Goal: Task Accomplishment & Management: Use online tool/utility

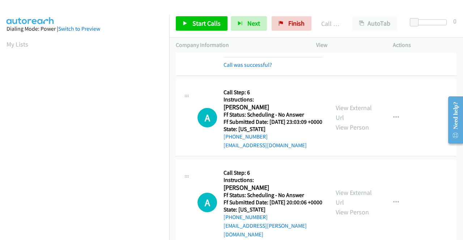
scroll to position [165, 0]
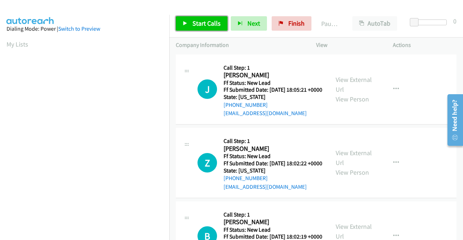
click at [192, 24] on span "Start Calls" at bounding box center [206, 23] width 28 height 8
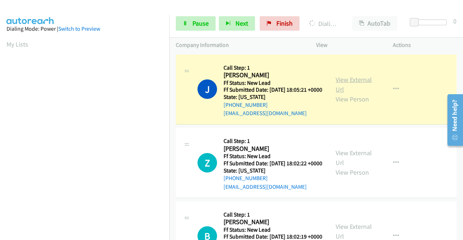
click at [356, 84] on link "View External Url" at bounding box center [353, 85] width 36 height 18
click at [0, 119] on aside "Dialing Mode: Power | Switch to Preview My Lists" at bounding box center [84, 55] width 169 height 400
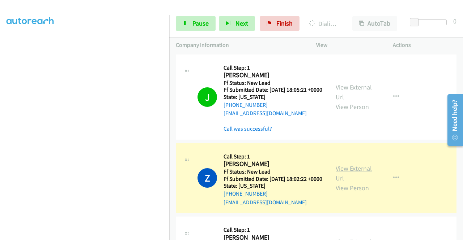
click at [354, 178] on link "View External Url" at bounding box center [353, 173] width 36 height 18
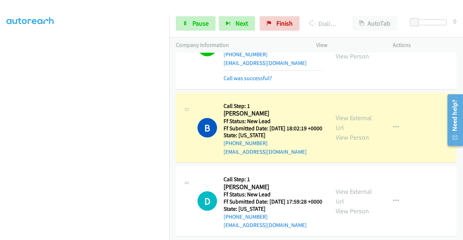
scroll to position [168, 0]
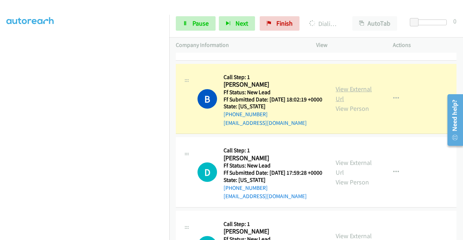
click at [354, 103] on link "View External Url" at bounding box center [353, 94] width 36 height 18
click at [170, 90] on td "B Callback Scheduled Call Step: 1 Brian Kohn America/Los_Angeles Ff Status: New…" at bounding box center [316, 99] width 294 height 74
click at [189, 31] on div "Start Calls Pause Next Finish Dialing Brian Kohn AutoTab AutoTab 0" at bounding box center [316, 24] width 294 height 28
click at [189, 30] on link "Pause" at bounding box center [196, 23] width 40 height 14
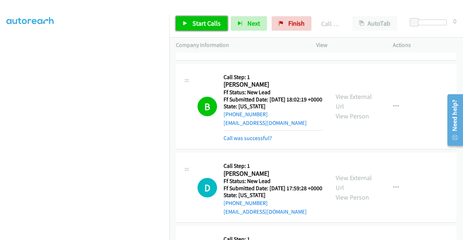
click at [212, 20] on span "Start Calls" at bounding box center [206, 23] width 28 height 8
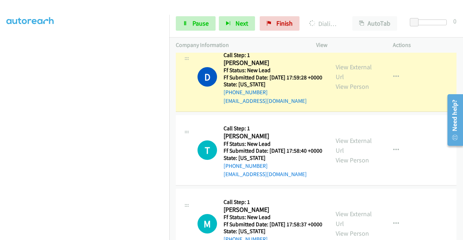
scroll to position [289, 0]
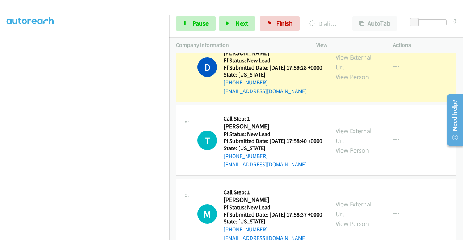
click at [336, 71] on link "View External Url" at bounding box center [353, 62] width 36 height 18
click at [0, 91] on aside "Dialing Mode: Power | Switch to Preview My Lists" at bounding box center [84, 63] width 169 height 400
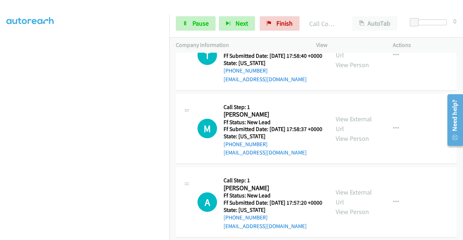
scroll to position [395, 0]
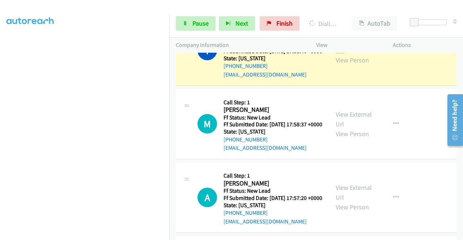
click at [352, 55] on link "View External Url" at bounding box center [353, 46] width 36 height 18
click at [170, 82] on td "T Callback Scheduled Call Step: 1 Trisha Brown America/New_York Ff Status: New …" at bounding box center [316, 51] width 294 height 74
click at [170, 81] on td "T Callback Scheduled Call Step: 1 Trisha Brown America/New_York Ff Status: New …" at bounding box center [316, 51] width 294 height 74
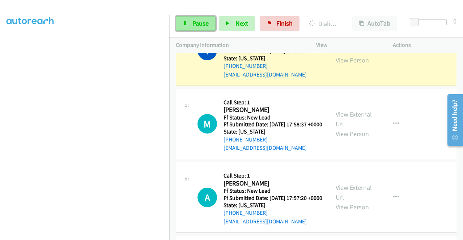
click at [184, 27] on link "Pause" at bounding box center [196, 23] width 40 height 14
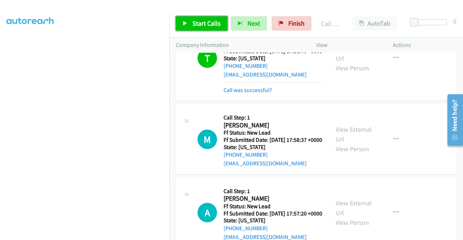
click at [181, 25] on link "Start Calls" at bounding box center [202, 23] width 52 height 14
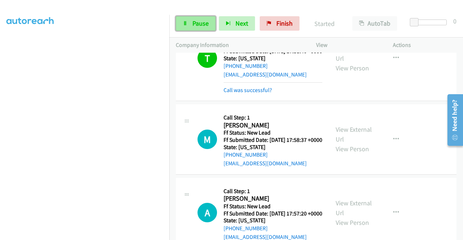
click at [204, 24] on span "Pause" at bounding box center [200, 23] width 16 height 8
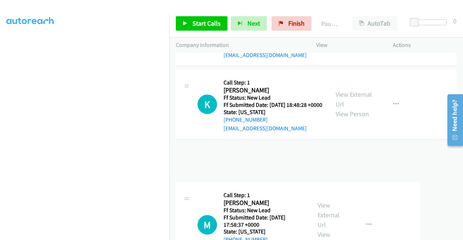
drag, startPoint x: 356, startPoint y: 176, endPoint x: 459, endPoint y: 226, distance: 115.0
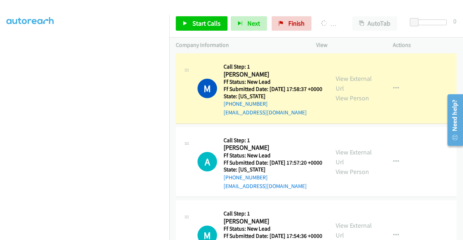
scroll to position [442, 0]
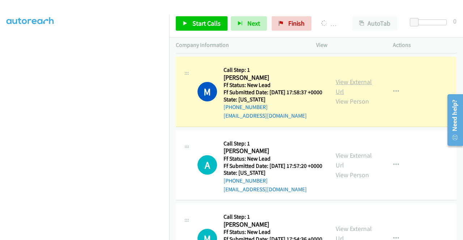
click at [365, 96] on link "View External Url" at bounding box center [353, 87] width 36 height 18
click at [0, 64] on aside "Dialing Mode: Power | Switch to Preview My Lists" at bounding box center [84, 55] width 169 height 400
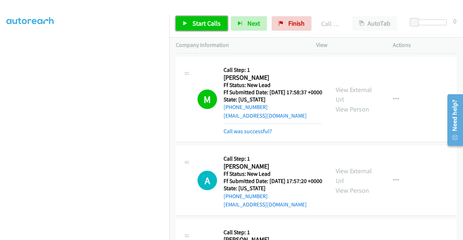
click at [185, 17] on link "Start Calls" at bounding box center [202, 23] width 52 height 14
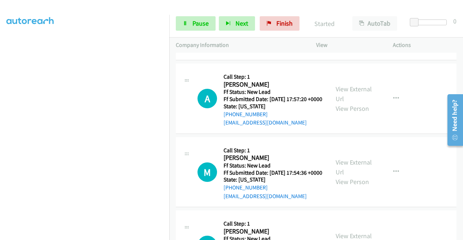
scroll to position [553, 0]
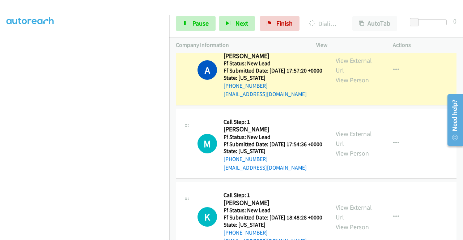
click at [331, 99] on div "View External Url View Person View External Url Email Schedule/Manage Callback …" at bounding box center [370, 70] width 83 height 57
click at [346, 74] on link "View External Url" at bounding box center [353, 65] width 36 height 18
click at [0, 97] on aside "Dialing Mode: Power | Switch to Preview My Lists" at bounding box center [84, 55] width 169 height 400
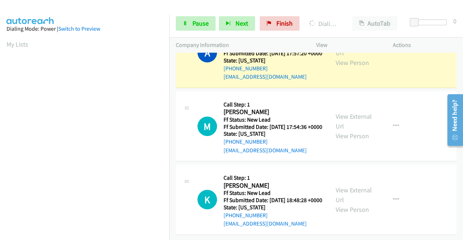
scroll to position [638, 0]
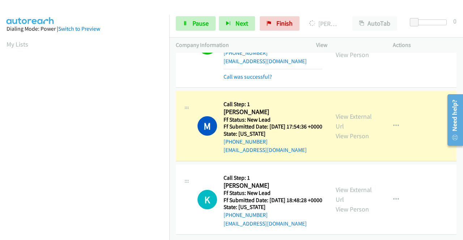
click at [341, 110] on div "View External Url View Person View External Url Email Schedule/Manage Callback …" at bounding box center [370, 126] width 83 height 57
click at [338, 113] on link "View External Url" at bounding box center [353, 121] width 36 height 18
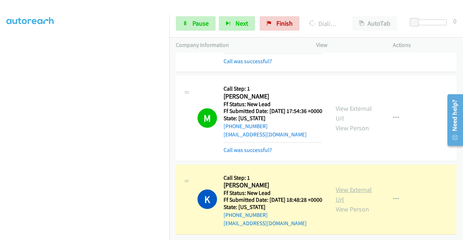
click at [339, 186] on link "View External Url" at bounding box center [353, 195] width 36 height 18
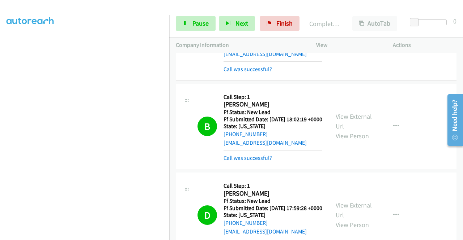
scroll to position [0, 0]
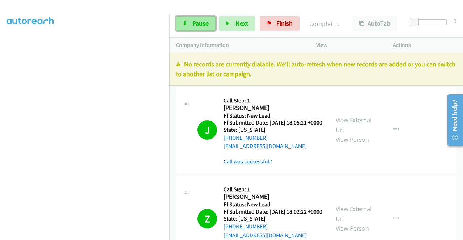
click at [205, 22] on span "Pause" at bounding box center [200, 23] width 16 height 8
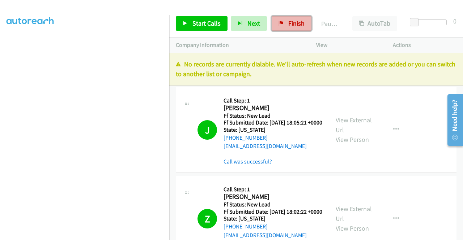
click at [294, 24] on span "Finish" at bounding box center [296, 23] width 16 height 8
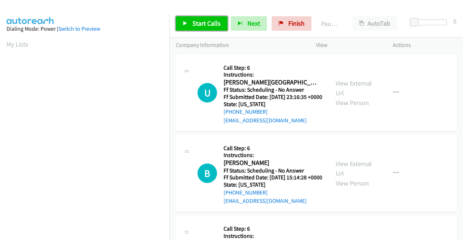
click at [200, 30] on link "Start Calls" at bounding box center [202, 23] width 52 height 14
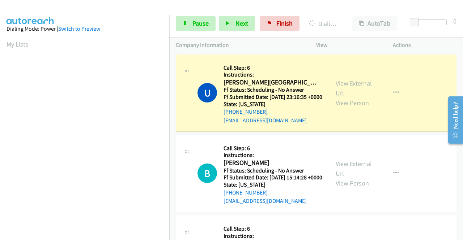
click at [346, 89] on link "View External Url" at bounding box center [353, 88] width 36 height 18
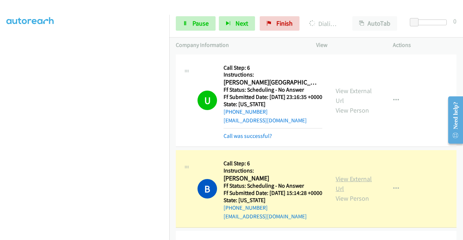
click at [352, 190] on link "View External Url" at bounding box center [353, 184] width 36 height 18
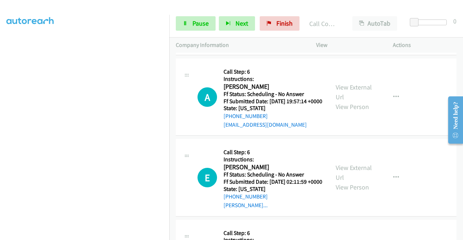
scroll to position [202, 0]
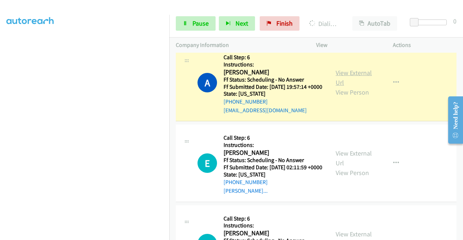
click at [341, 87] on link "View External Url" at bounding box center [353, 78] width 36 height 18
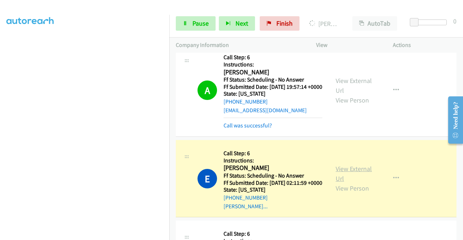
click at [362, 183] on link "View External Url" at bounding box center [353, 174] width 36 height 18
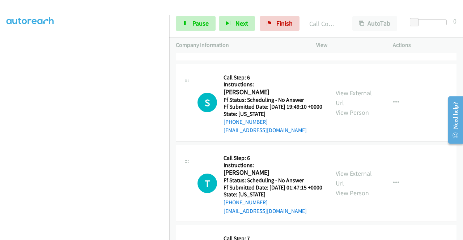
scroll to position [381, 0]
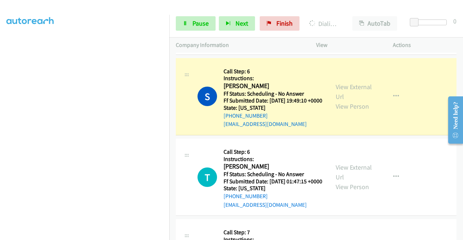
click at [354, 111] on div "View External Url View Person" at bounding box center [354, 96] width 38 height 29
click at [351, 101] on link "View External Url" at bounding box center [353, 92] width 36 height 18
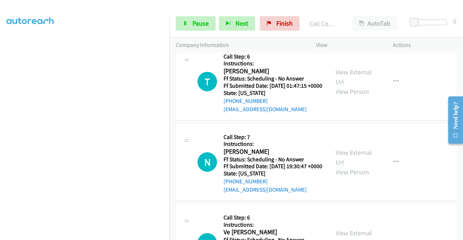
scroll to position [506, 0]
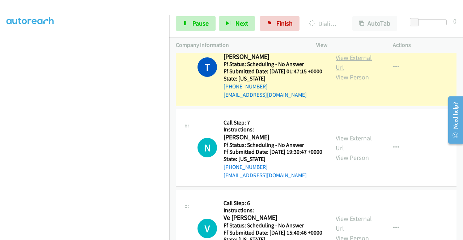
click at [352, 72] on link "View External Url" at bounding box center [353, 62] width 36 height 18
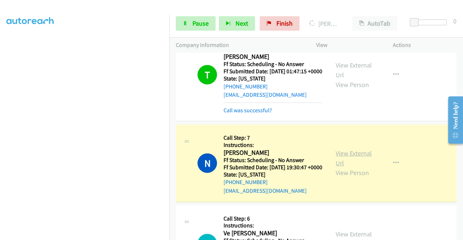
click at [351, 167] on link "View External Url" at bounding box center [353, 158] width 36 height 18
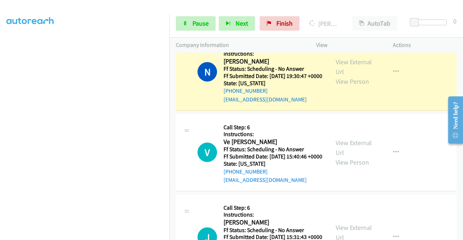
scroll to position [607, 0]
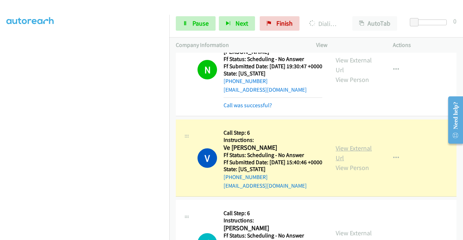
click at [341, 162] on link "View External Url" at bounding box center [353, 153] width 36 height 18
click at [457, 199] on td "V Callback Scheduled Call Step: 6 Instructions: Ve Lita Moore America/Chicago F…" at bounding box center [316, 158] width 294 height 81
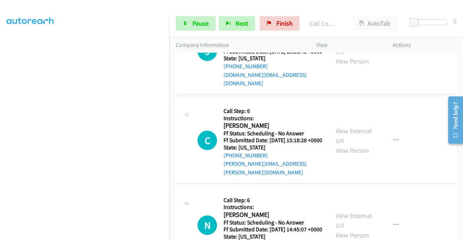
scroll to position [829, 0]
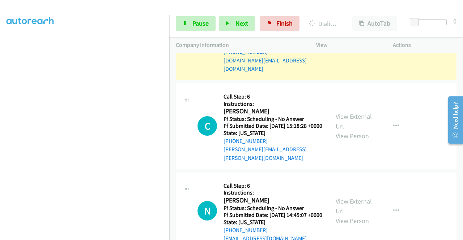
click at [357, 41] on link "View External Url" at bounding box center [353, 32] width 36 height 18
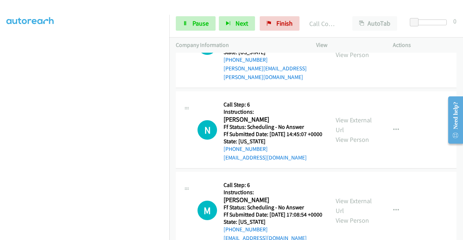
scroll to position [935, 0]
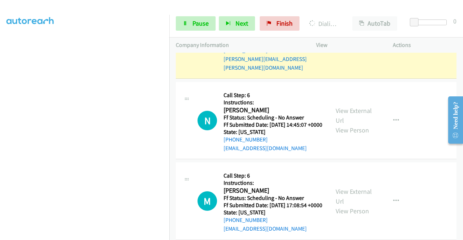
click at [339, 40] on link "View External Url" at bounding box center [353, 31] width 36 height 18
click at [188, 20] on link "Pause" at bounding box center [196, 23] width 40 height 14
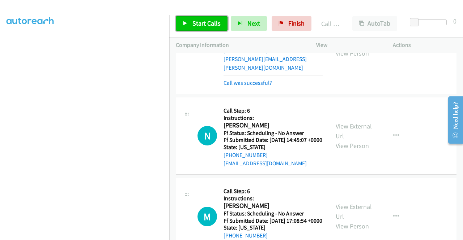
click at [207, 22] on span "Start Calls" at bounding box center [206, 23] width 28 height 8
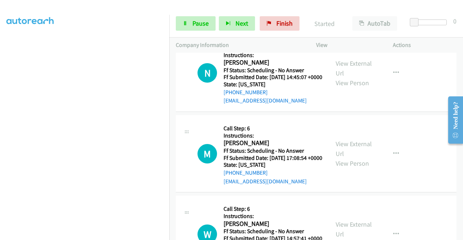
scroll to position [1012, 0]
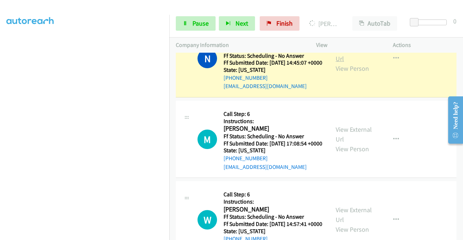
click at [352, 63] on link "View External Url" at bounding box center [353, 54] width 36 height 18
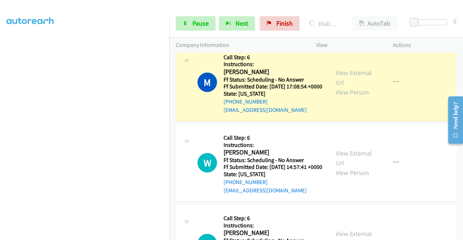
scroll to position [1128, 0]
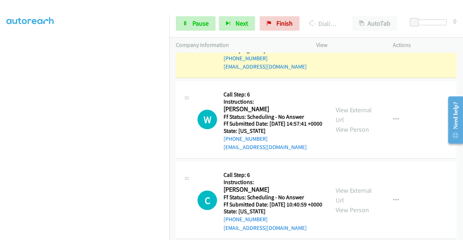
click at [350, 43] on link "View External Url" at bounding box center [353, 34] width 36 height 18
click at [188, 25] on link "Pause" at bounding box center [196, 23] width 40 height 14
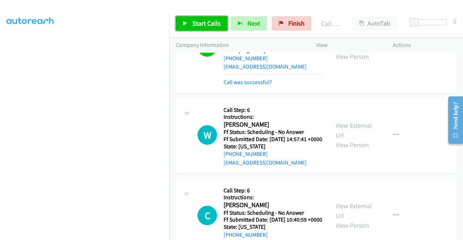
click at [199, 21] on span "Start Calls" at bounding box center [206, 23] width 28 height 8
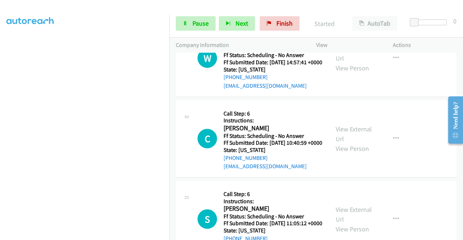
scroll to position [1219, 0]
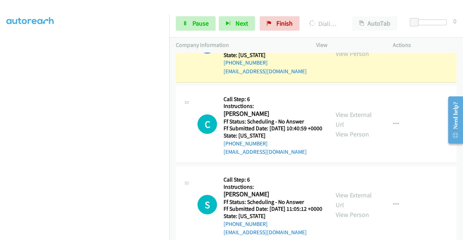
click at [360, 48] on link "View External Url" at bounding box center [353, 39] width 36 height 18
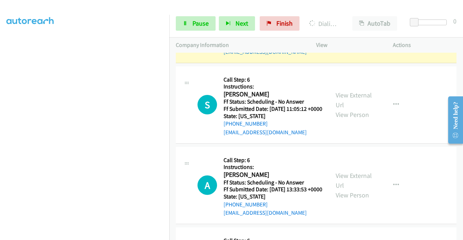
scroll to position [1340, 0]
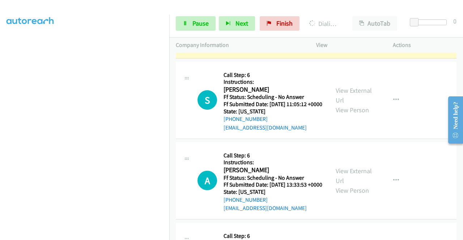
click at [344, 23] on link "View External Url" at bounding box center [353, 14] width 36 height 18
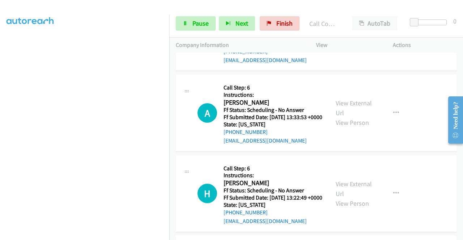
scroll to position [1431, 0]
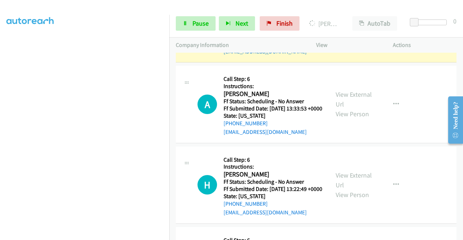
click at [341, 28] on link "View External Url" at bounding box center [353, 19] width 36 height 18
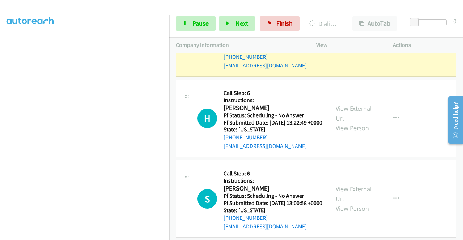
scroll to position [1538, 0]
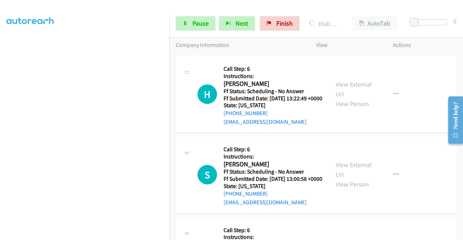
click at [338, 18] on link "View External Url" at bounding box center [353, 9] width 36 height 18
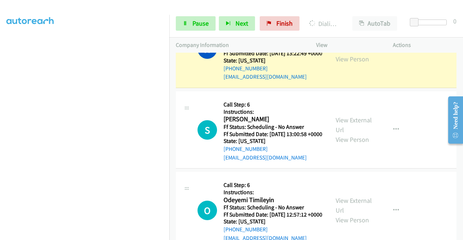
scroll to position [1610, 0]
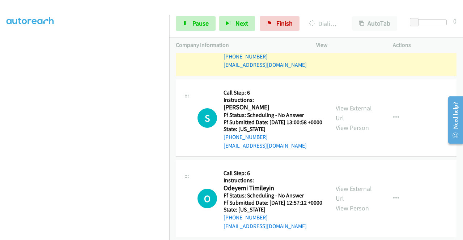
click at [354, 42] on link "View External Url" at bounding box center [353, 32] width 36 height 18
click at [193, 16] on div "Start Calls Pause Next Finish Dialing Heidi Phan Peterson AutoTab AutoTab 0" at bounding box center [316, 24] width 294 height 28
click at [189, 25] on link "Pause" at bounding box center [196, 23] width 40 height 14
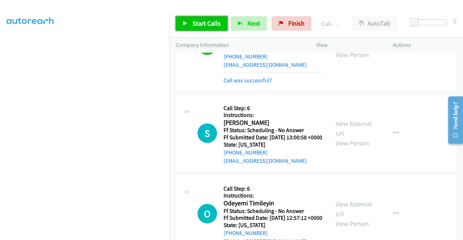
click at [198, 28] on link "Start Calls" at bounding box center [202, 23] width 52 height 14
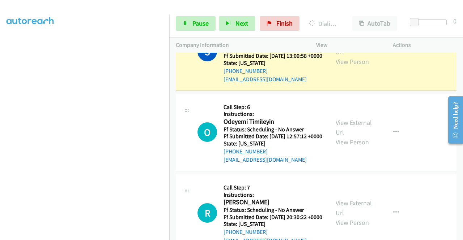
scroll to position [1745, 0]
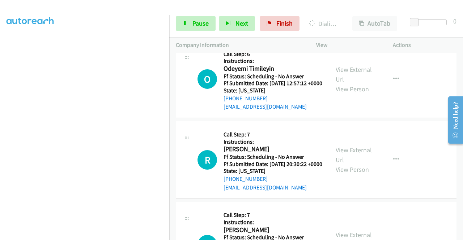
click at [185, 13] on div "Start Calls Pause Next Finish Dialing Shaina Levee AutoTab AutoTab 0" at bounding box center [316, 24] width 294 height 28
click at [185, 21] on icon at bounding box center [185, 23] width 5 height 5
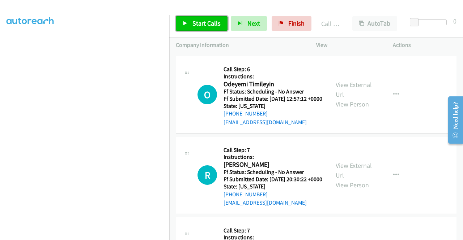
click at [207, 27] on link "Start Calls" at bounding box center [202, 23] width 52 height 14
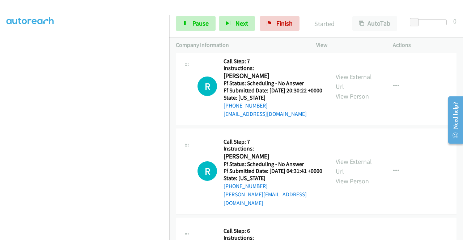
scroll to position [1846, 0]
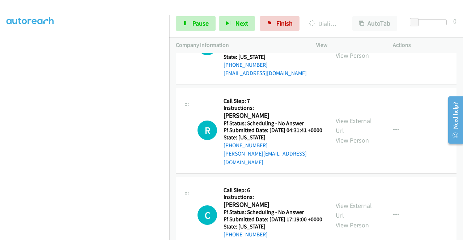
scroll to position [150, 0]
click at [205, 25] on span "Pause" at bounding box center [200, 23] width 16 height 8
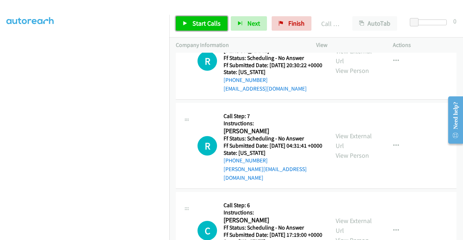
click at [203, 25] on span "Start Calls" at bounding box center [206, 23] width 28 height 8
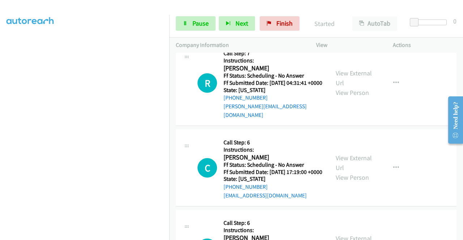
scroll to position [1952, 0]
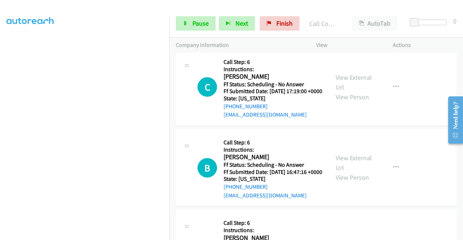
scroll to position [2053, 0]
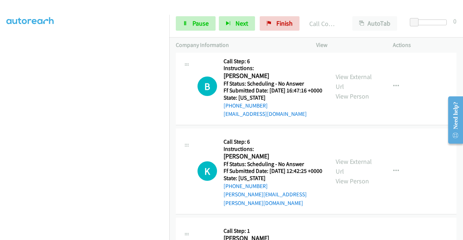
scroll to position [2154, 0]
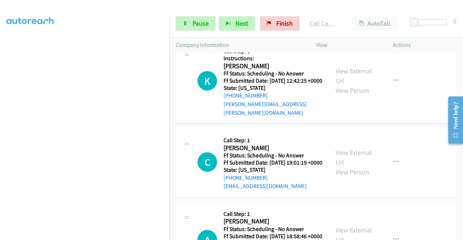
scroll to position [2251, 0]
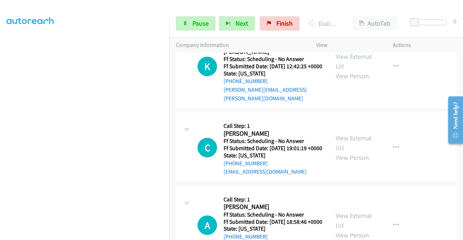
click at [196, 31] on div "Start Calls Pause Next Finish Dialing Bonnie Rich AutoTab AutoTab 0" at bounding box center [316, 24] width 294 height 28
click at [193, 26] on span "Pause" at bounding box center [200, 23] width 16 height 8
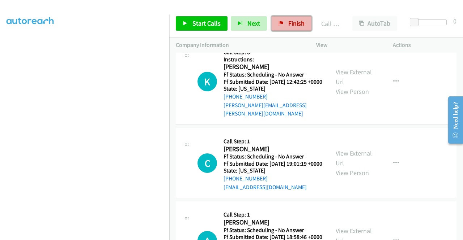
click at [294, 27] on span "Finish" at bounding box center [296, 23] width 16 height 8
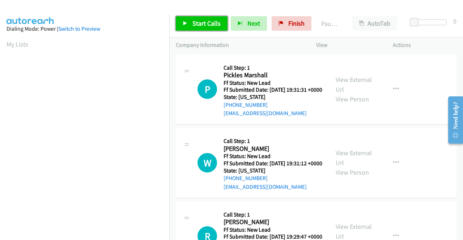
click at [196, 23] on span "Start Calls" at bounding box center [206, 23] width 28 height 8
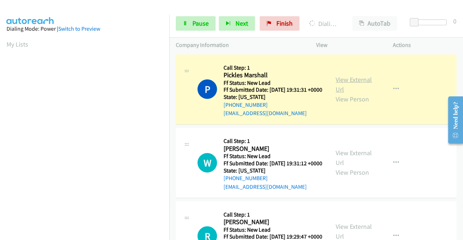
click at [346, 81] on link "View External Url" at bounding box center [353, 85] width 36 height 18
click at [0, 87] on aside "Dialing Mode: Power | Switch to Preview My Lists" at bounding box center [84, 55] width 169 height 400
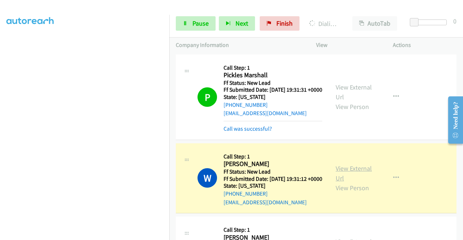
click at [365, 180] on link "View External Url" at bounding box center [353, 173] width 36 height 18
click at [0, 116] on aside "Dialing Mode: Power | Switch to Preview My Lists" at bounding box center [84, 90] width 169 height 400
click at [341, 178] on link "View External Url" at bounding box center [353, 173] width 36 height 18
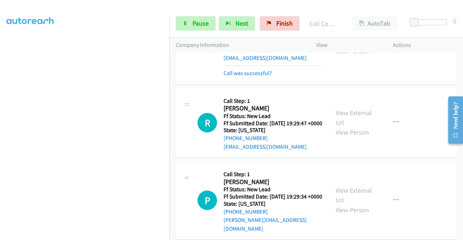
scroll to position [152, 0]
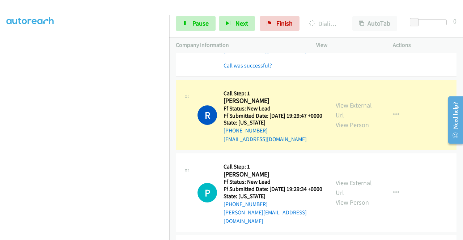
click at [347, 119] on link "View External Url" at bounding box center [353, 110] width 36 height 18
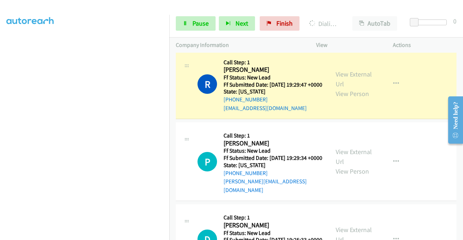
scroll to position [196, 0]
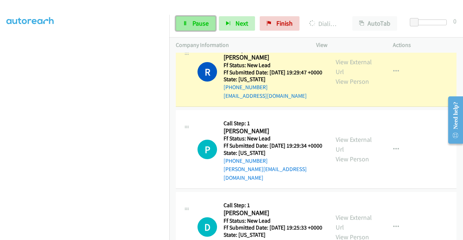
click at [197, 21] on span "Pause" at bounding box center [200, 23] width 16 height 8
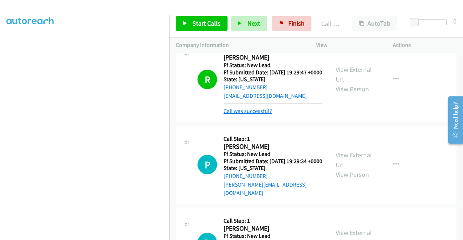
click at [258, 115] on link "Call was successful?" at bounding box center [247, 111] width 48 height 7
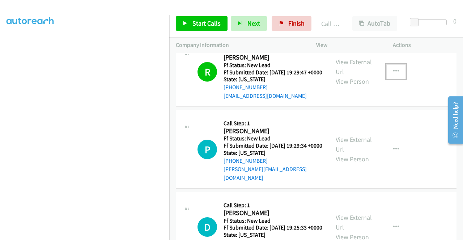
click at [389, 79] on button "button" at bounding box center [396, 71] width 20 height 14
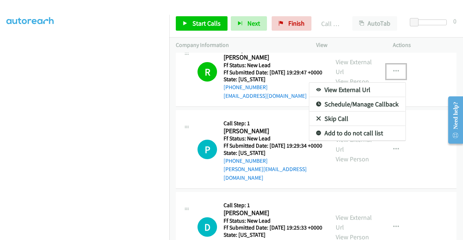
click at [356, 141] on link "Add to do not call list" at bounding box center [357, 133] width 96 height 14
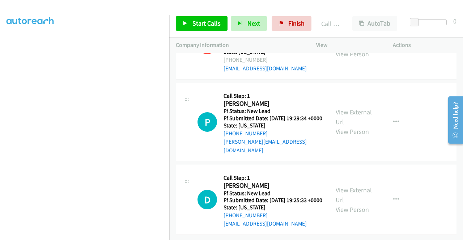
scroll to position [254, 0]
click at [211, 20] on span "Start Calls" at bounding box center [206, 23] width 28 height 8
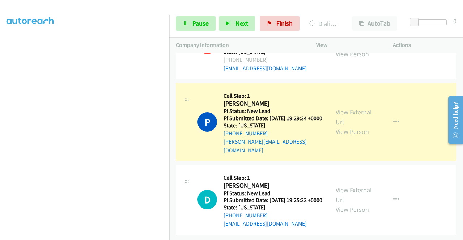
click at [350, 108] on link "View External Url" at bounding box center [353, 117] width 36 height 18
click at [0, 93] on aside "Dialing Mode: Power | Switch to Preview My Lists" at bounding box center [84, 55] width 169 height 400
click at [396, 115] on button "button" at bounding box center [396, 122] width 20 height 14
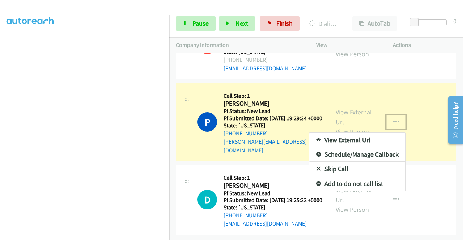
click at [335, 177] on link "Add to do not call list" at bounding box center [357, 184] width 96 height 14
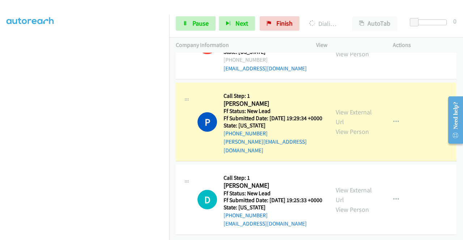
click at [184, 16] on div "Start Calls Pause Next Finish Dialing Peter Burness AutoTab AutoTab 0" at bounding box center [316, 24] width 294 height 28
click at [187, 24] on icon at bounding box center [185, 23] width 5 height 5
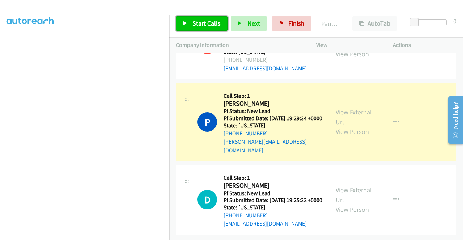
click at [187, 24] on icon at bounding box center [185, 23] width 5 height 5
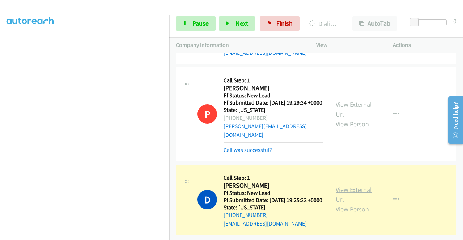
click at [348, 195] on link "View External Url" at bounding box center [353, 195] width 36 height 18
click at [0, 98] on aside "Dialing Mode: Power | Switch to Preview My Lists" at bounding box center [84, 55] width 169 height 400
click at [201, 11] on div "Start Calls Pause Next Finish Dialing Daniel Prewitt AutoTab AutoTab 0" at bounding box center [316, 24] width 294 height 28
click at [189, 24] on link "Pause" at bounding box center [196, 23] width 40 height 14
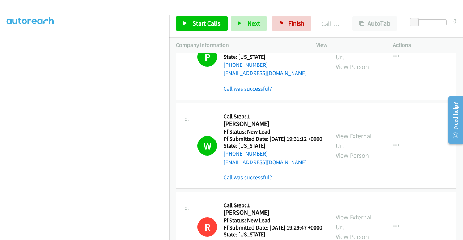
scroll to position [0, 0]
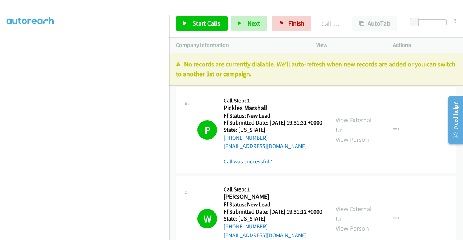
drag, startPoint x: 380, startPoint y: 83, endPoint x: 336, endPoint y: 44, distance: 58.4
click at [380, 83] on div "No records are currently dialable. We'll auto-refresh when new records are adde…" at bounding box center [316, 69] width 294 height 33
click at [301, 19] on span "Finish" at bounding box center [296, 23] width 16 height 8
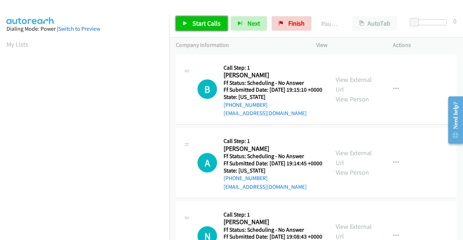
click at [203, 27] on span "Start Calls" at bounding box center [206, 23] width 28 height 8
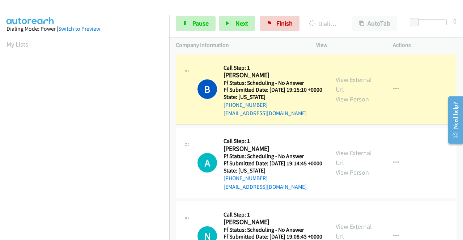
click at [329, 83] on div "View External Url View Person View External Url Email Schedule/Manage Callback …" at bounding box center [370, 89] width 83 height 57
click at [346, 85] on link "View External Url" at bounding box center [353, 85] width 36 height 18
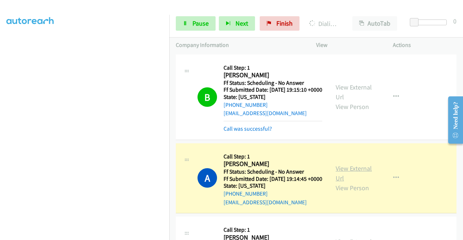
click at [339, 180] on link "View External Url" at bounding box center [353, 173] width 36 height 18
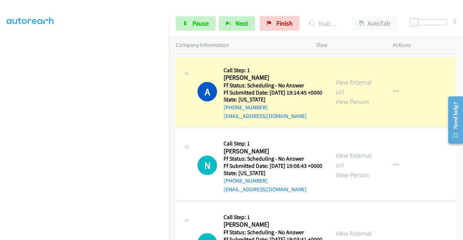
scroll to position [87, 0]
click at [187, 31] on div "Start Calls Pause Next Finish Dialing [PERSON_NAME] AutoTab AutoTab 0" at bounding box center [316, 24] width 294 height 28
click at [180, 27] on link "Pause" at bounding box center [196, 23] width 40 height 14
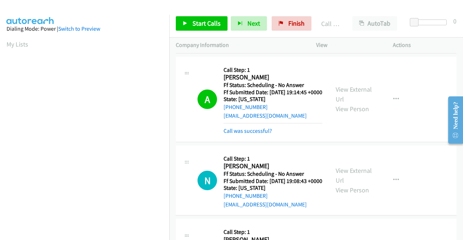
scroll to position [165, 0]
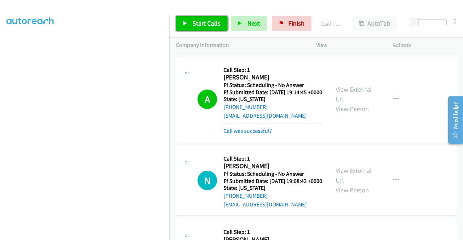
click at [206, 29] on link "Start Calls" at bounding box center [202, 23] width 52 height 14
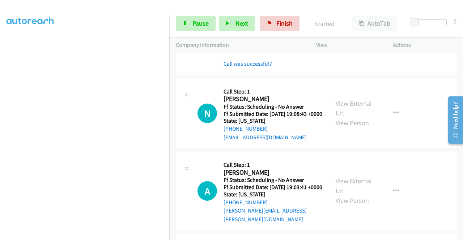
scroll to position [168, 0]
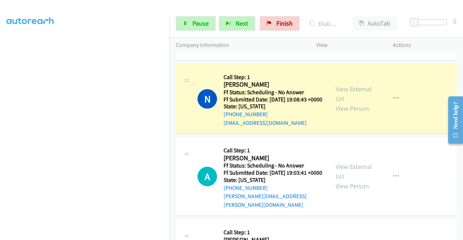
click at [358, 112] on div "View External Url View Person" at bounding box center [354, 98] width 38 height 29
click at [349, 103] on link "View External Url" at bounding box center [353, 94] width 36 height 18
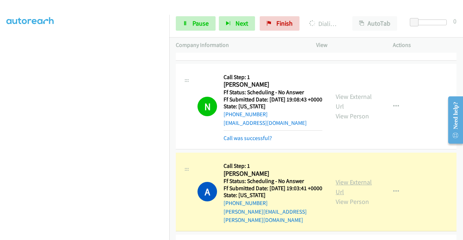
click at [351, 196] on link "View External Url" at bounding box center [353, 187] width 36 height 18
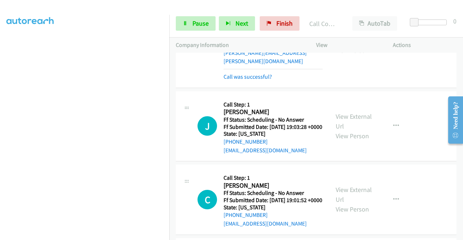
scroll to position [356, 0]
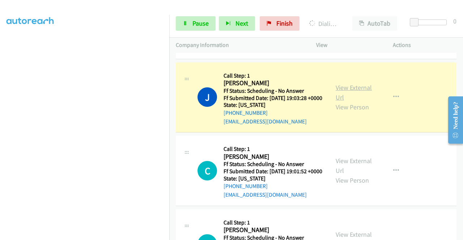
click at [348, 102] on link "View External Url" at bounding box center [353, 92] width 36 height 18
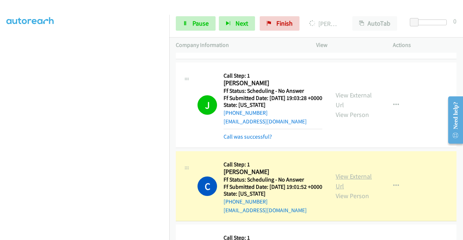
click at [346, 190] on link "View External Url" at bounding box center [353, 181] width 36 height 18
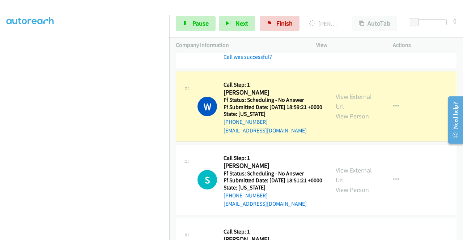
scroll to position [530, 0]
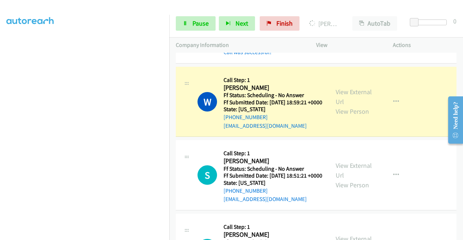
click at [334, 115] on div "View External Url View Person View External Url Email Schedule/Manage Callback …" at bounding box center [370, 101] width 83 height 57
click at [340, 106] on link "View External Url" at bounding box center [353, 97] width 36 height 18
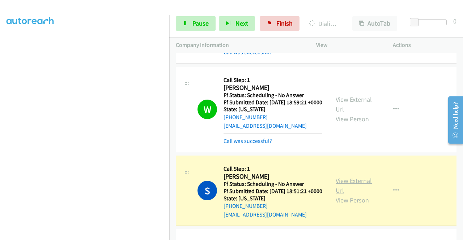
click at [337, 195] on link "View External Url" at bounding box center [353, 186] width 36 height 18
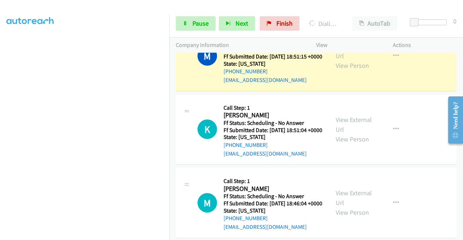
scroll to position [757, 0]
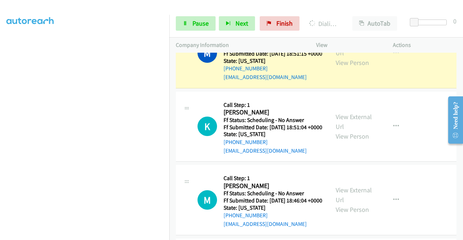
click at [341, 68] on div "View External Url View Person" at bounding box center [354, 52] width 38 height 29
click at [336, 57] on link "View External Url" at bounding box center [353, 48] width 36 height 18
click at [194, 25] on span "Pause" at bounding box center [200, 23] width 16 height 8
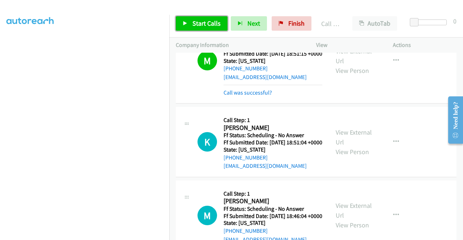
click at [198, 26] on span "Start Calls" at bounding box center [206, 23] width 28 height 8
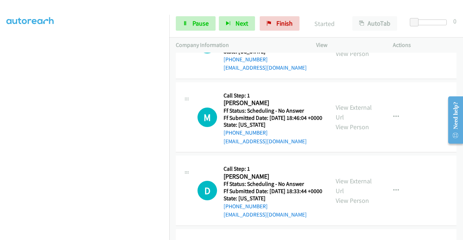
scroll to position [858, 0]
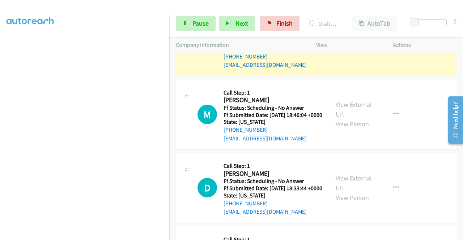
click at [359, 45] on link "View External Url" at bounding box center [353, 36] width 36 height 18
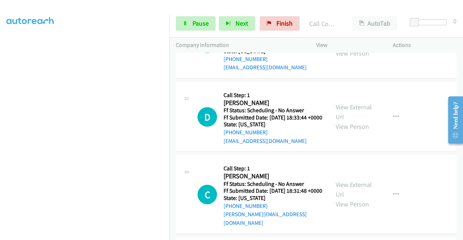
scroll to position [960, 0]
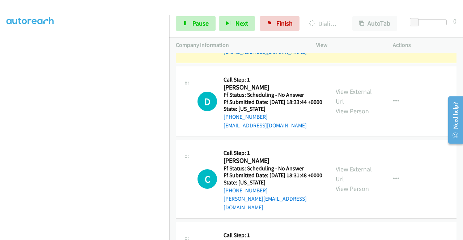
click at [365, 32] on link "View External Url" at bounding box center [353, 23] width 36 height 18
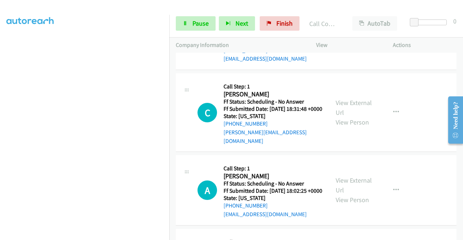
scroll to position [1056, 0]
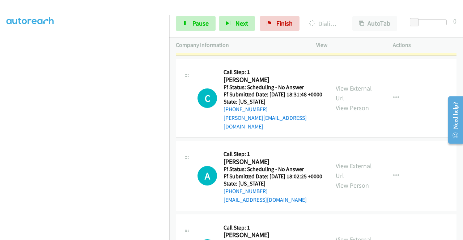
click at [341, 49] on div "View External Url View Person View External Url Email Schedule/Manage Callback …" at bounding box center [370, 20] width 83 height 57
click at [339, 25] on link "View External Url" at bounding box center [353, 16] width 36 height 18
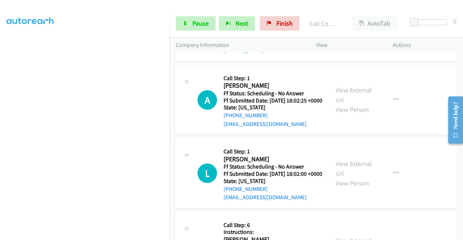
scroll to position [1162, 0]
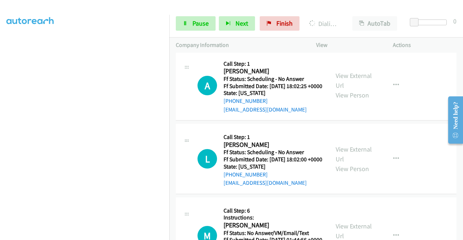
click at [348, 12] on link "View External Url" at bounding box center [353, 3] width 36 height 18
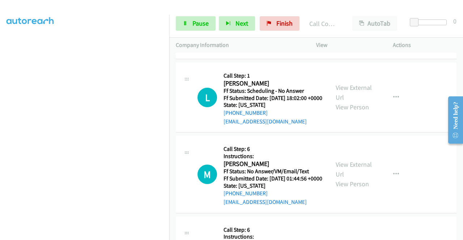
scroll to position [1263, 0]
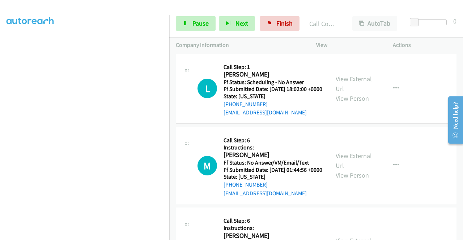
click at [205, 33] on div "Start Calls Pause Next Finish Call Completed AutoTab AutoTab 0" at bounding box center [316, 24] width 294 height 28
click at [201, 26] on span "Pause" at bounding box center [200, 23] width 16 height 8
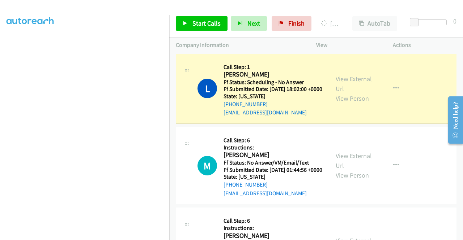
click at [354, 103] on div "View External Url View Person" at bounding box center [354, 88] width 38 height 29
click at [354, 93] on link "View External Url" at bounding box center [353, 84] width 36 height 18
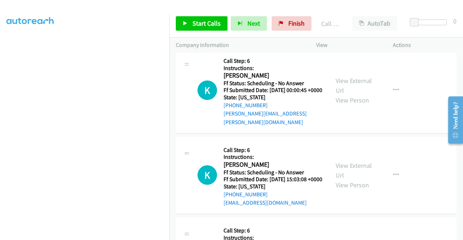
scroll to position [1442, 0]
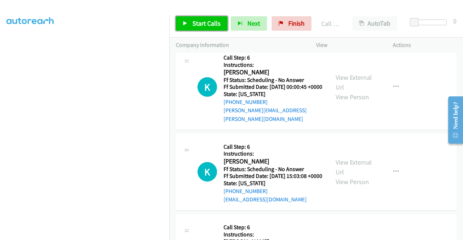
click at [196, 20] on span "Start Calls" at bounding box center [206, 23] width 28 height 8
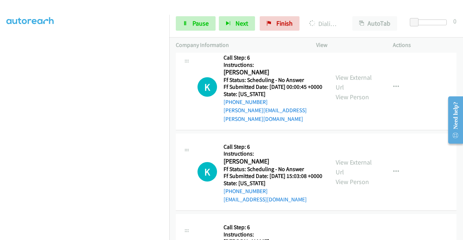
click at [0, 48] on aside "Dialing Mode: Power | Switch to Preview My Lists" at bounding box center [84, 57] width 169 height 400
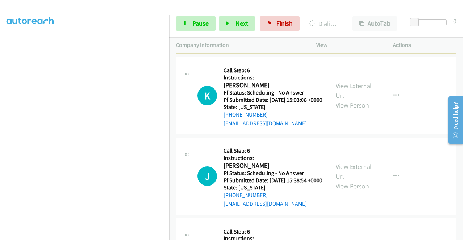
scroll to position [1539, 0]
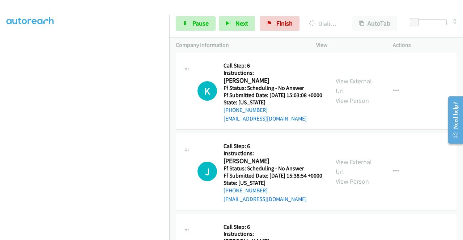
click at [335, 10] on link "View External Url" at bounding box center [353, 1] width 36 height 18
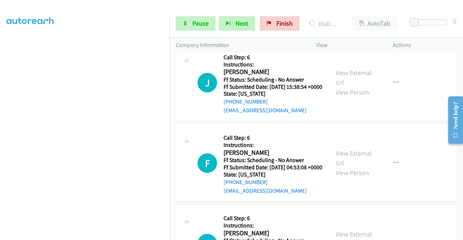
scroll to position [1649, 0]
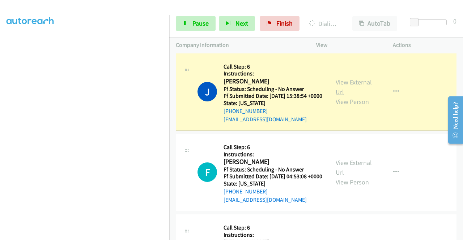
click at [351, 96] on link "View External Url" at bounding box center [353, 87] width 36 height 18
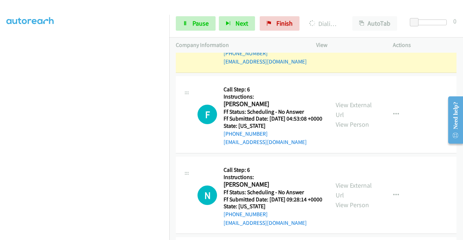
scroll to position [1751, 0]
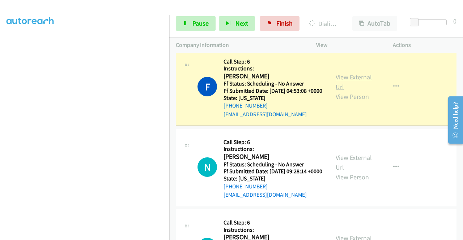
click at [358, 91] on link "View External Url" at bounding box center [353, 82] width 36 height 18
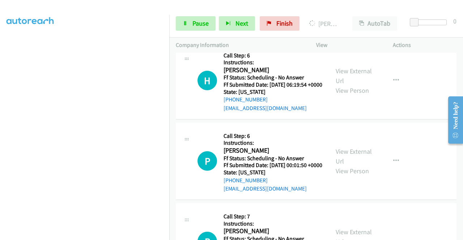
scroll to position [1948, 0]
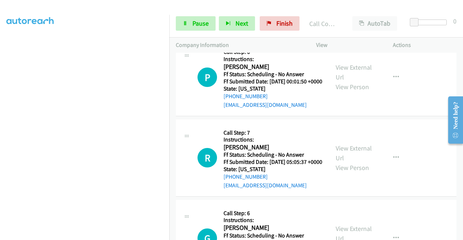
scroll to position [2039, 0]
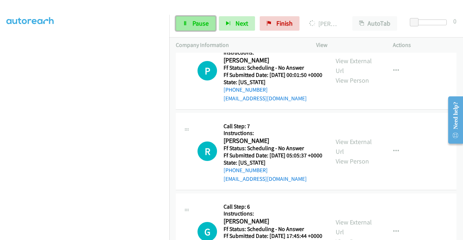
click at [189, 22] on link "Pause" at bounding box center [196, 23] width 40 height 14
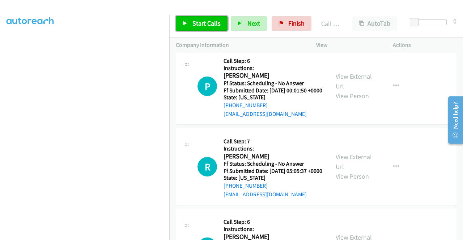
click at [217, 29] on link "Start Calls" at bounding box center [202, 23] width 52 height 14
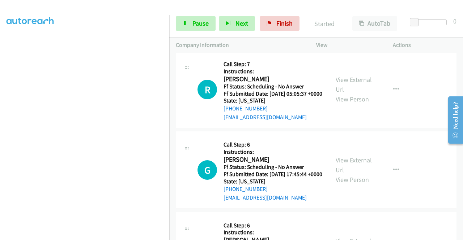
scroll to position [2126, 0]
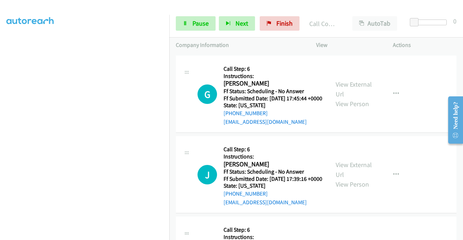
scroll to position [2242, 0]
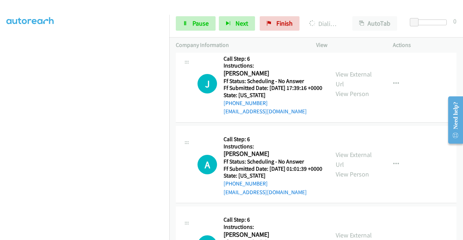
scroll to position [2372, 0]
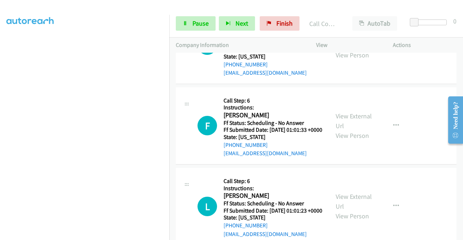
scroll to position [2464, 0]
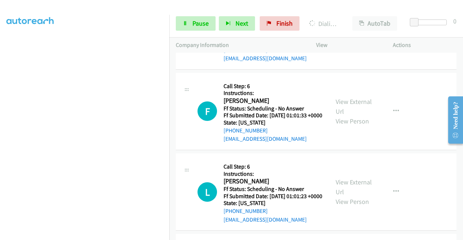
click at [197, 20] on span "Pause" at bounding box center [200, 23] width 16 height 8
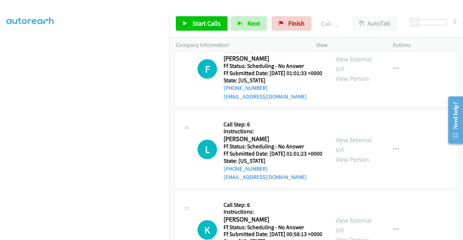
scroll to position [2526, 0]
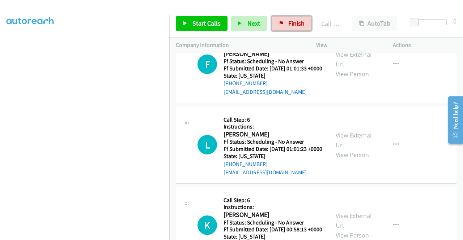
drag, startPoint x: 293, startPoint y: 30, endPoint x: 260, endPoint y: 35, distance: 33.9
click at [293, 30] on link "Finish" at bounding box center [291, 23] width 40 height 14
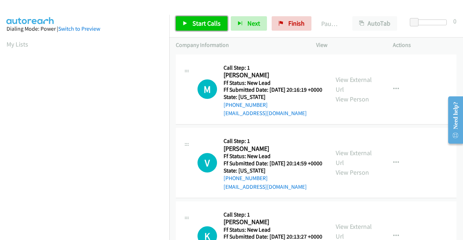
click at [205, 21] on span "Start Calls" at bounding box center [206, 23] width 28 height 8
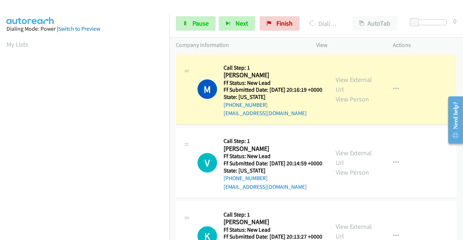
click at [0, 124] on aside "Dialing Mode: Power | Switch to Preview My Lists" at bounding box center [84, 215] width 169 height 400
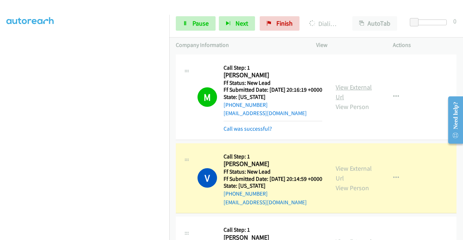
click at [344, 89] on link "View External Url" at bounding box center [353, 92] width 36 height 18
click at [345, 177] on link "View External Url" at bounding box center [353, 173] width 36 height 18
click at [194, 10] on div "Start Calls Pause Next Finish Dialing Velia Dayton AutoTab AutoTab 0" at bounding box center [316, 24] width 294 height 28
click at [190, 25] on link "Pause" at bounding box center [196, 23] width 40 height 14
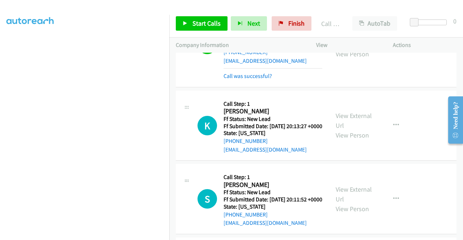
scroll to position [156, 0]
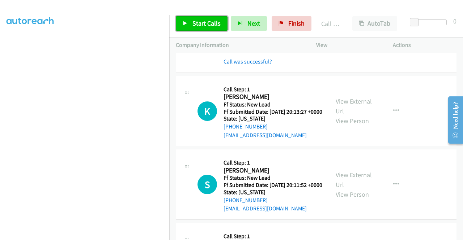
click at [206, 28] on link "Start Calls" at bounding box center [202, 23] width 52 height 14
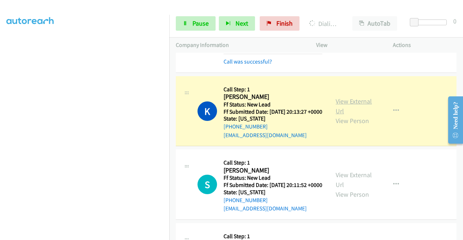
click at [355, 115] on link "View External Url" at bounding box center [353, 106] width 36 height 18
click at [0, 96] on aside "Dialing Mode: Power | Switch to Preview My Lists" at bounding box center [84, 55] width 169 height 400
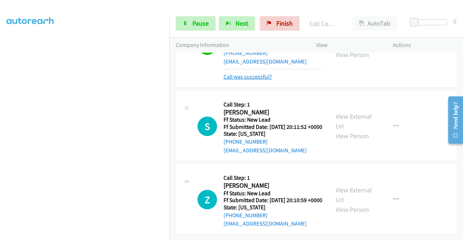
click at [243, 80] on link "Call was successful?" at bounding box center [247, 76] width 48 height 7
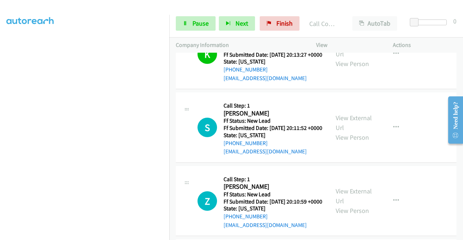
scroll to position [206, 0]
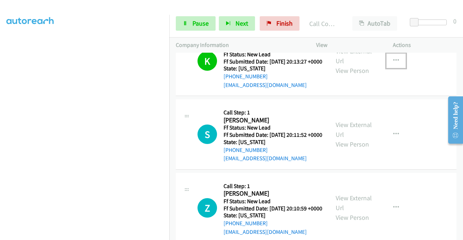
click at [393, 64] on icon "button" at bounding box center [396, 61] width 6 height 6
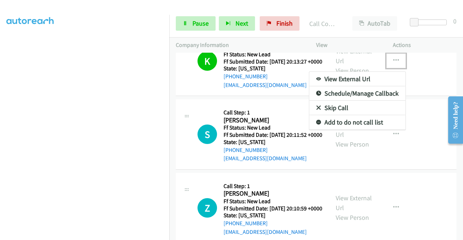
click at [354, 130] on link "Add to do not call list" at bounding box center [357, 122] width 96 height 14
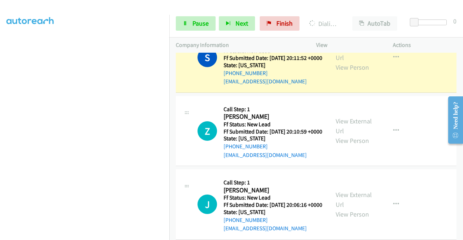
scroll to position [288, 0]
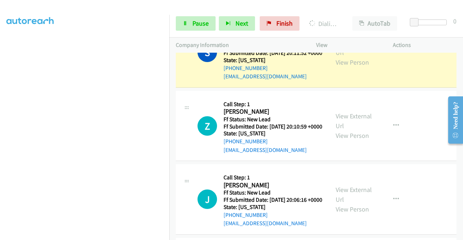
click at [356, 61] on div "View External Url View Person View External Url Email Schedule/Manage Callback …" at bounding box center [370, 52] width 83 height 57
click at [351, 57] on link "View External Url" at bounding box center [353, 48] width 36 height 18
click at [0, 121] on aside "Dialing Mode: Power | Switch to Preview My Lists" at bounding box center [84, 55] width 169 height 400
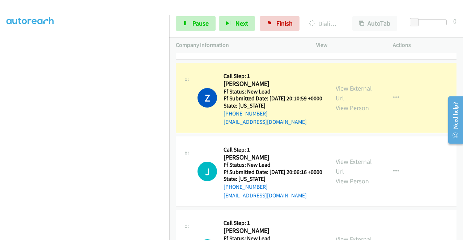
scroll to position [365, 0]
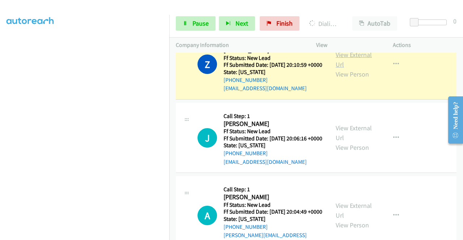
click at [356, 69] on link "View External Url" at bounding box center [353, 60] width 36 height 18
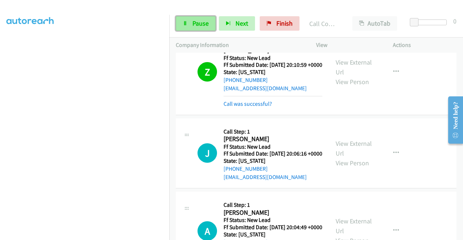
click at [191, 23] on link "Pause" at bounding box center [196, 23] width 40 height 14
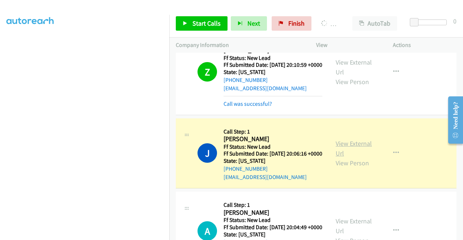
click at [360, 158] on link "View External Url" at bounding box center [353, 149] width 36 height 18
click at [0, 125] on aside "Dialing Mode: Power | Switch to Preview My Lists" at bounding box center [84, 55] width 169 height 400
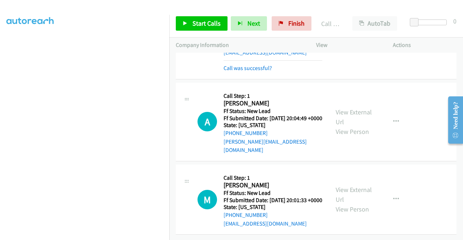
scroll to position [523, 0]
click at [280, 29] on link "Finish" at bounding box center [291, 23] width 40 height 14
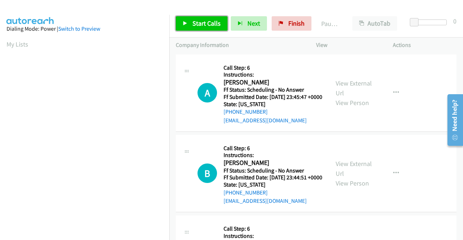
click at [200, 21] on span "Start Calls" at bounding box center [206, 23] width 28 height 8
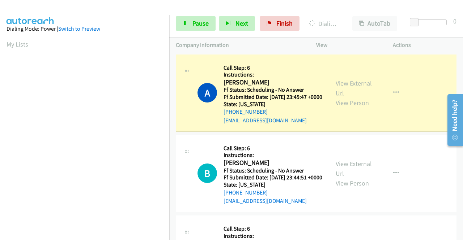
click at [345, 86] on link "View External Url" at bounding box center [353, 88] width 36 height 18
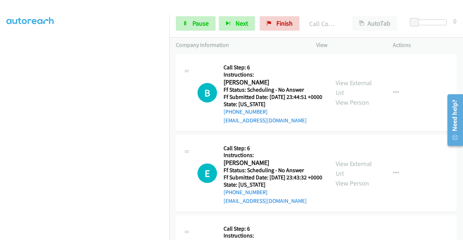
scroll to position [111, 0]
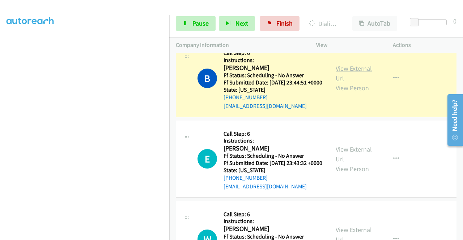
click at [363, 82] on link "View External Url" at bounding box center [353, 73] width 36 height 18
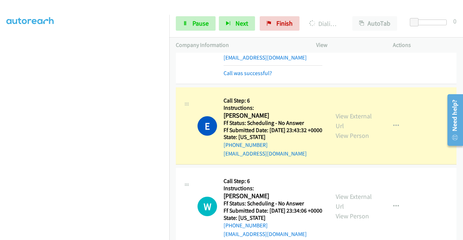
scroll to position [193, 0]
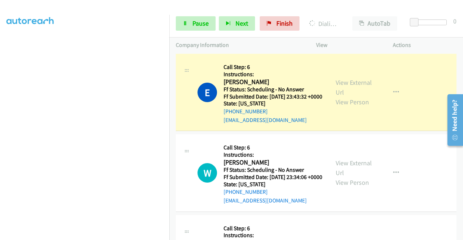
click at [348, 95] on div "View External Url View Person" at bounding box center [354, 92] width 38 height 29
click at [345, 97] on link "View External Url" at bounding box center [353, 87] width 36 height 18
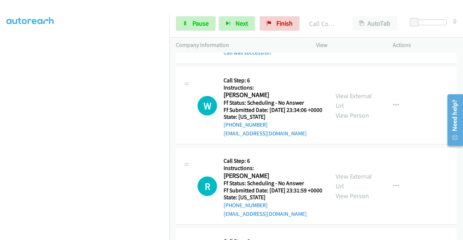
scroll to position [289, 0]
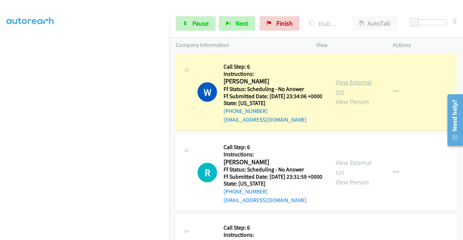
click at [346, 96] on link "View External Url" at bounding box center [353, 87] width 36 height 18
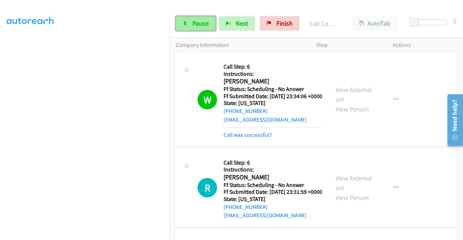
click at [191, 23] on link "Pause" at bounding box center [196, 23] width 40 height 14
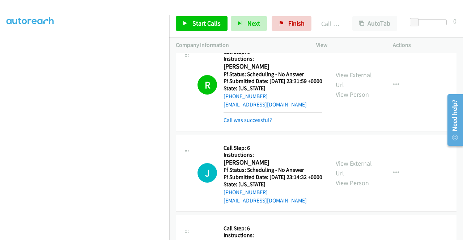
scroll to position [434, 0]
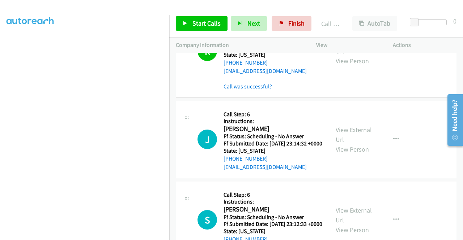
click at [346, 55] on link "View External Url" at bounding box center [353, 46] width 36 height 18
click at [213, 23] on span "Start Calls" at bounding box center [206, 23] width 28 height 8
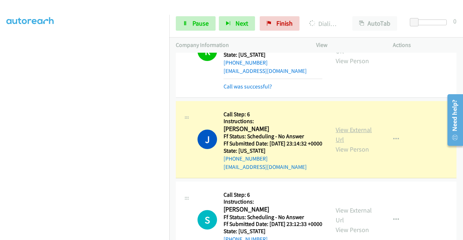
click at [339, 144] on link "View External Url" at bounding box center [353, 135] width 36 height 18
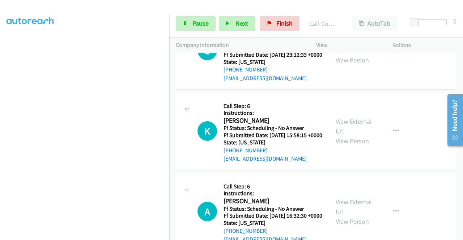
scroll to position [622, 0]
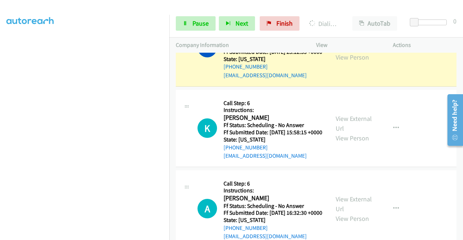
click at [342, 52] on link "View External Url" at bounding box center [353, 43] width 36 height 18
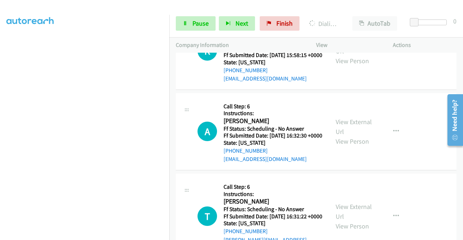
scroll to position [729, 0]
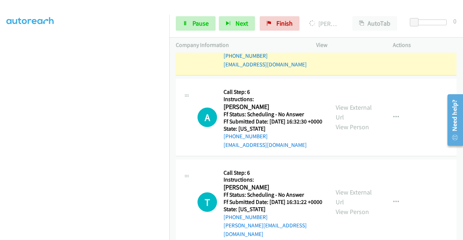
click at [339, 41] on link "View External Url" at bounding box center [353, 32] width 36 height 18
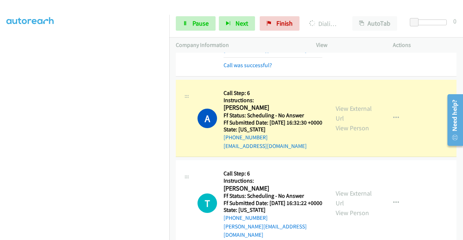
scroll to position [806, 0]
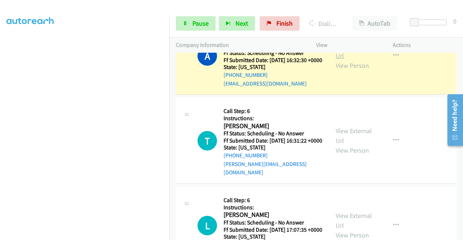
click at [348, 60] on link "View External Url" at bounding box center [353, 51] width 36 height 18
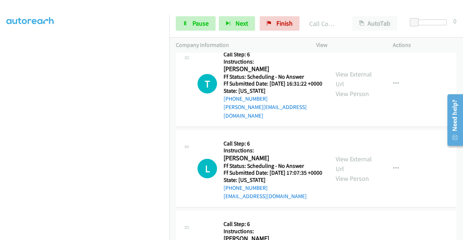
scroll to position [892, 0]
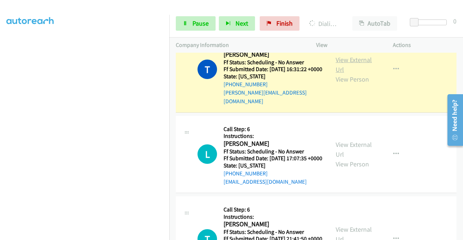
click at [344, 74] on link "View External Url" at bounding box center [353, 65] width 36 height 18
click at [196, 20] on span "Pause" at bounding box center [200, 23] width 16 height 8
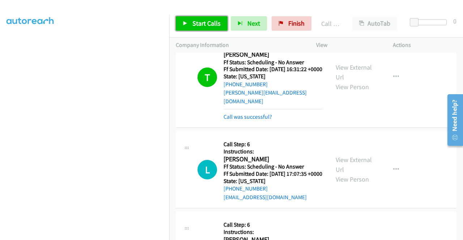
click at [210, 27] on span "Start Calls" at bounding box center [206, 23] width 28 height 8
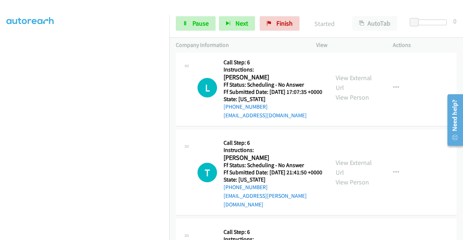
scroll to position [1032, 0]
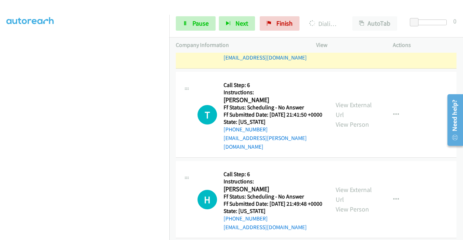
click at [0, 85] on aside "Dialing Mode: Power | Switch to Preview My Lists" at bounding box center [84, 55] width 169 height 400
click at [339, 34] on link "View External Url" at bounding box center [353, 25] width 36 height 18
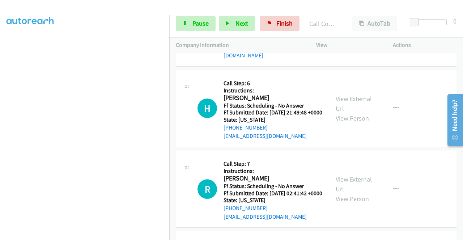
scroll to position [1143, 0]
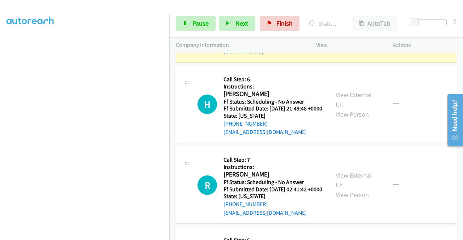
click at [341, 24] on link "View External Url" at bounding box center [353, 15] width 36 height 18
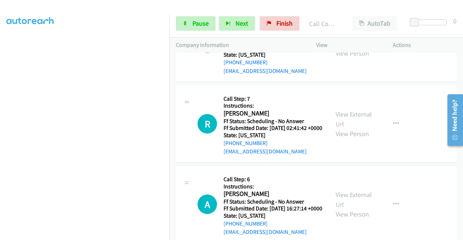
scroll to position [1220, 0]
click at [314, 70] on div "H Callback Scheduled Call Step: 6 Instructions: [PERSON_NAME] America/Los_Angel…" at bounding box center [316, 42] width 281 height 77
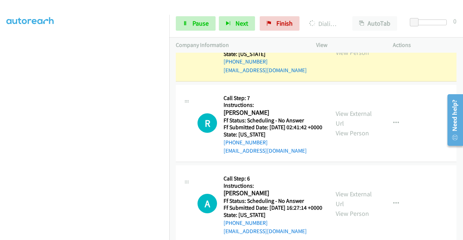
click at [342, 47] on link "View External Url" at bounding box center [353, 38] width 36 height 18
click at [184, 30] on link "Pause" at bounding box center [196, 23] width 40 height 14
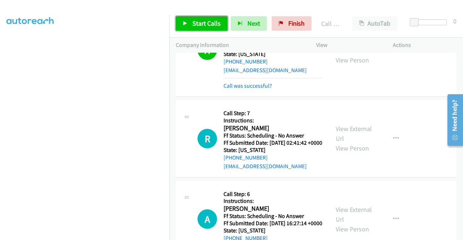
click at [201, 23] on span "Start Calls" at bounding box center [206, 23] width 28 height 8
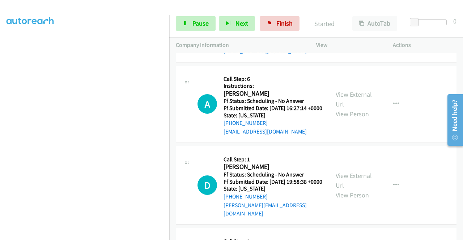
scroll to position [1336, 0]
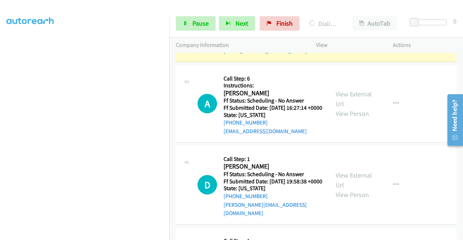
click at [354, 27] on link "View External Url" at bounding box center [353, 18] width 36 height 18
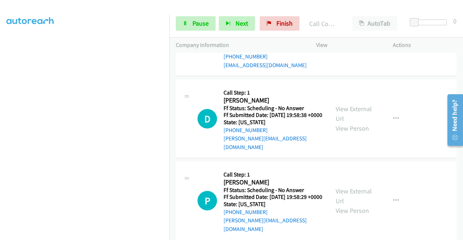
scroll to position [1432, 0]
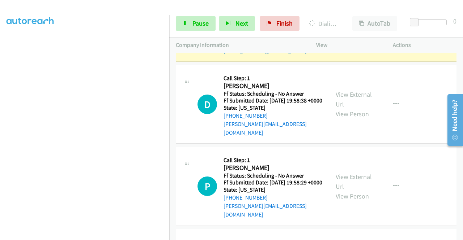
click at [348, 27] on link "View External Url" at bounding box center [353, 18] width 36 height 18
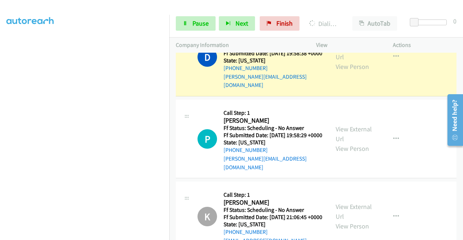
scroll to position [1524, 0]
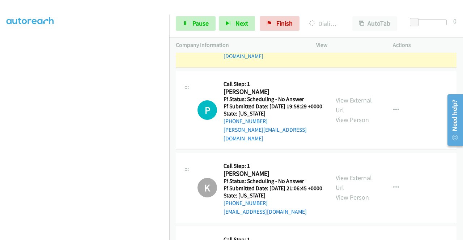
click at [343, 61] on div "View External Url View Person View External Url Email Schedule/Manage Callback …" at bounding box center [370, 27] width 83 height 65
click at [346, 32] on link "View External Url" at bounding box center [353, 23] width 36 height 18
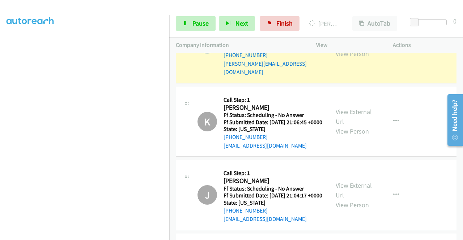
scroll to position [1644, 0]
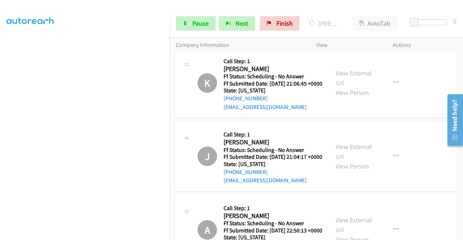
click at [355, 38] on div "View External Url View Person View External Url Email Schedule/Manage Callback …" at bounding box center [370, 5] width 83 height 65
click at [347, 9] on link "View External Url" at bounding box center [353, 0] width 36 height 18
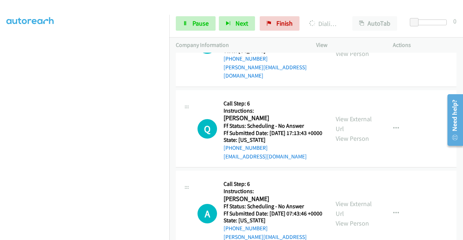
scroll to position [2141, 0]
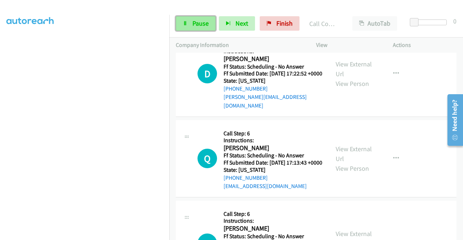
click at [194, 27] on span "Pause" at bounding box center [200, 23] width 16 height 8
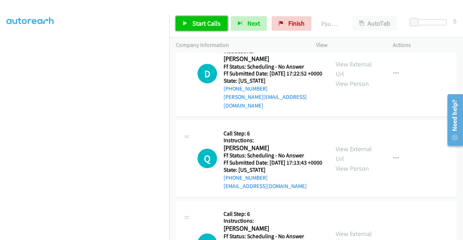
click at [198, 20] on span "Start Calls" at bounding box center [206, 23] width 28 height 8
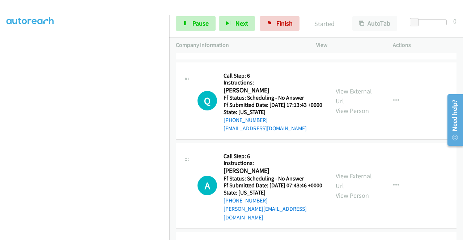
scroll to position [2213, 0]
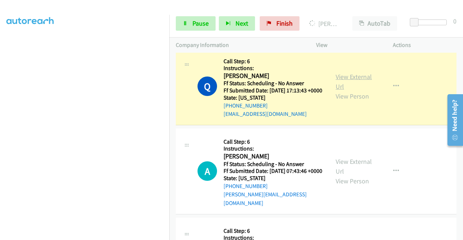
click at [348, 91] on link "View External Url" at bounding box center [353, 82] width 36 height 18
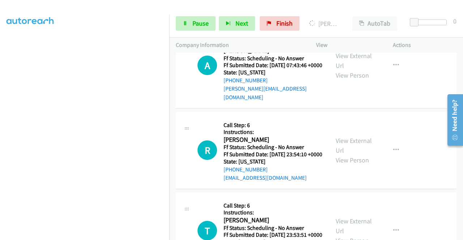
scroll to position [2343, 0]
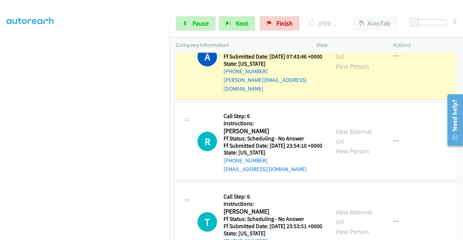
click at [331, 93] on div "View External Url View Person View External Url Email Schedule/Manage Callback …" at bounding box center [370, 56] width 83 height 73
click at [344, 61] on link "View External Url" at bounding box center [353, 52] width 36 height 18
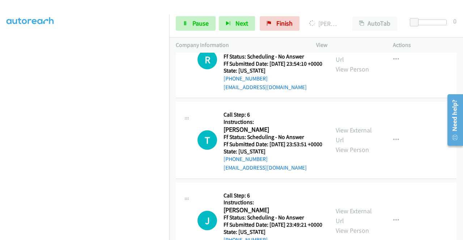
scroll to position [2454, 0]
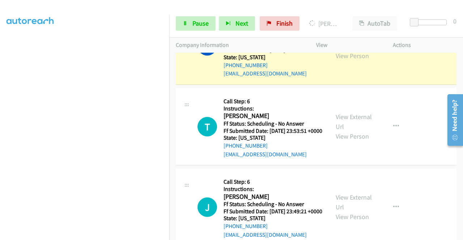
click at [352, 50] on link "View External Url" at bounding box center [353, 41] width 36 height 18
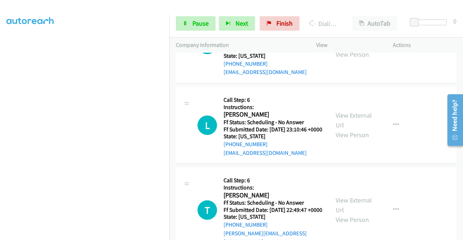
scroll to position [2637, 0]
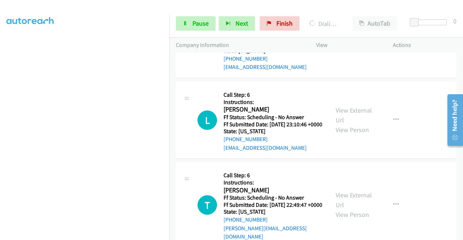
click at [190, 21] on link "Pause" at bounding box center [196, 23] width 40 height 14
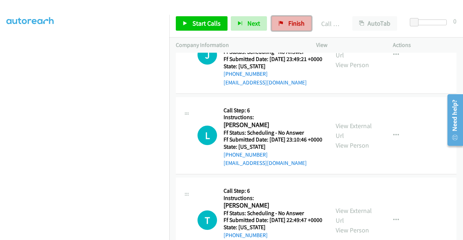
click at [291, 26] on span "Finish" at bounding box center [296, 23] width 16 height 8
